Goal: Information Seeking & Learning: Learn about a topic

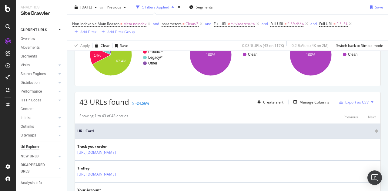
scroll to position [68, 0]
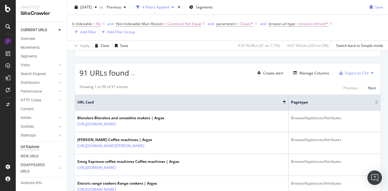
scroll to position [96, 0]
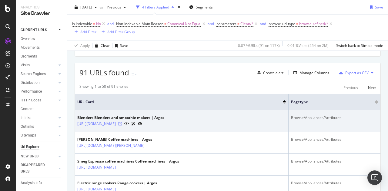
click at [122, 126] on icon at bounding box center [120, 124] width 4 height 4
